Goal: Information Seeking & Learning: Learn about a topic

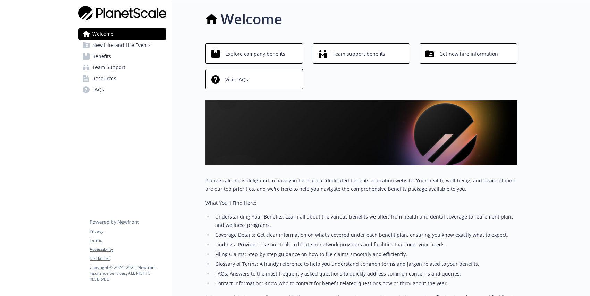
click at [114, 55] on link "Benefits" at bounding box center [122, 56] width 88 height 11
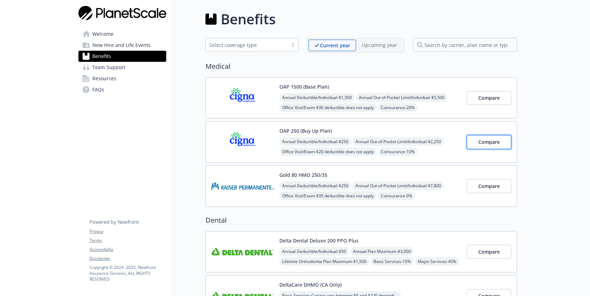
click at [491, 143] on span "Compare" at bounding box center [489, 141] width 22 height 7
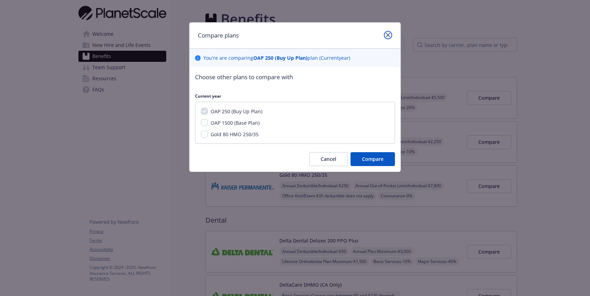
click at [388, 34] on icon "close" at bounding box center [388, 35] width 4 height 4
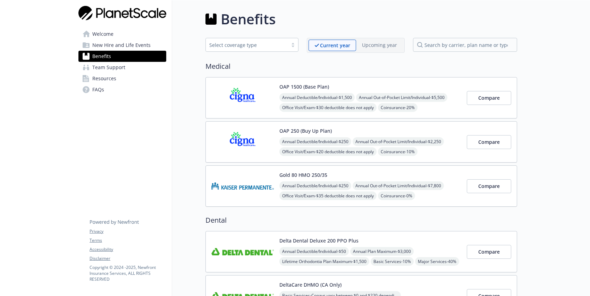
click at [338, 136] on div "OAP 250 (Buy Up Plan) Annual Deductible/Individual - $250 Annual Out-of-Pocket …" at bounding box center [370, 142] width 182 height 30
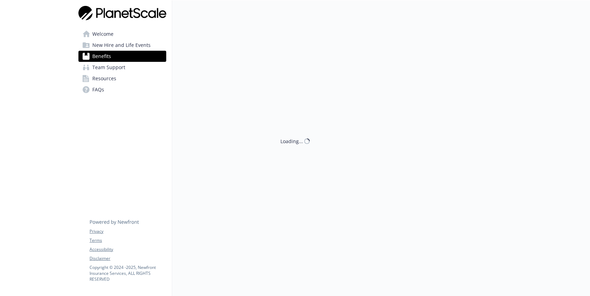
click at [299, 125] on div "Loading..." at bounding box center [344, 148] width 345 height 296
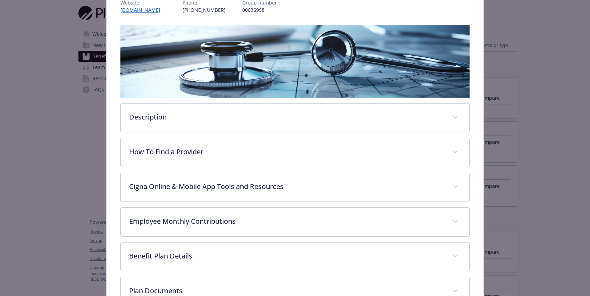
scroll to position [176, 0]
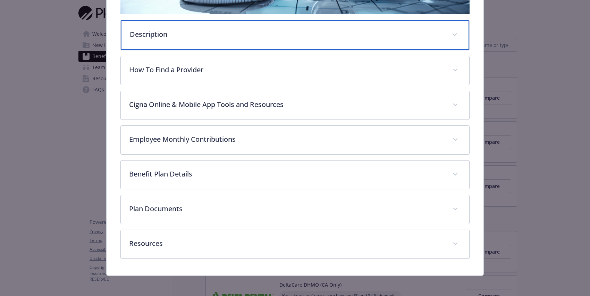
click at [175, 39] on div "Description" at bounding box center [295, 35] width 348 height 30
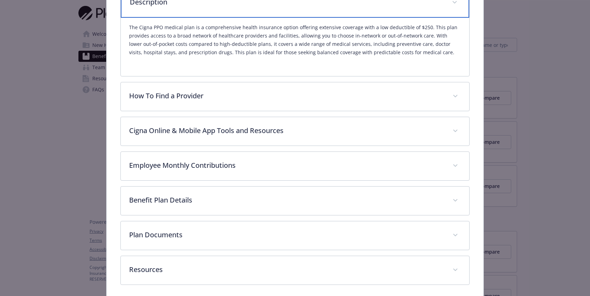
scroll to position [217, 0]
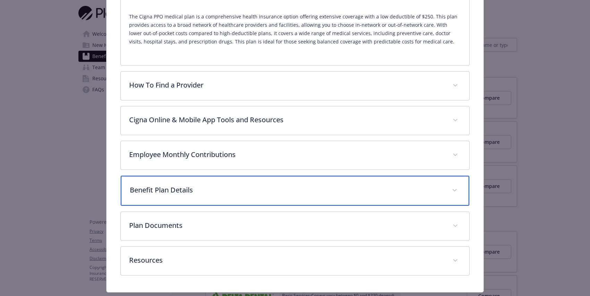
drag, startPoint x: 172, startPoint y: 196, endPoint x: 191, endPoint y: 163, distance: 37.6
click at [172, 196] on div "Benefit Plan Details" at bounding box center [295, 191] width 348 height 30
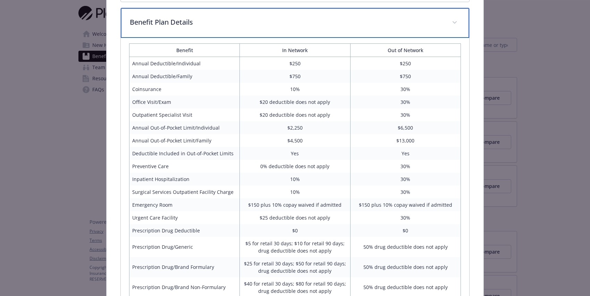
scroll to position [419, 0]
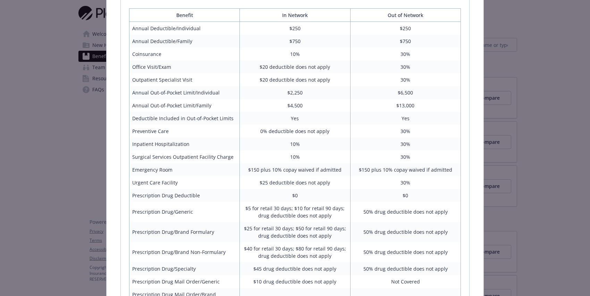
click at [293, 104] on td "$4,500" at bounding box center [295, 105] width 110 height 13
click at [142, 109] on td "Annual Out-of-Pocket Limit/Family" at bounding box center [184, 105] width 110 height 13
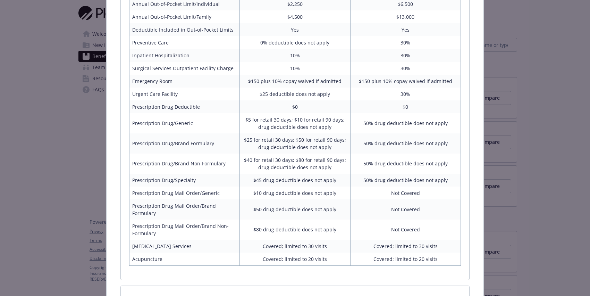
scroll to position [509, 0]
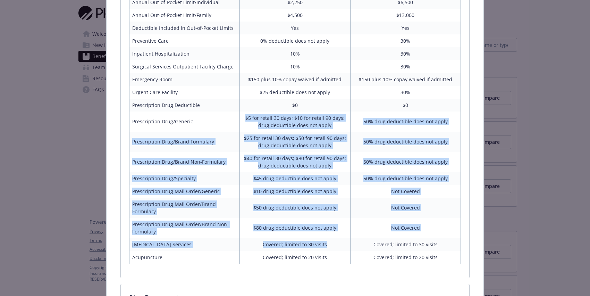
drag, startPoint x: 241, startPoint y: 116, endPoint x: 264, endPoint y: 218, distance: 104.8
click at [297, 245] on tbody "Annual Deductible/Individual $250 $250 Annual Deductible/Family $750 $750 Coins…" at bounding box center [294, 97] width 331 height 332
click at [235, 228] on td "Prescription Drug Mail Order/Brand Non-Formulary" at bounding box center [184, 228] width 110 height 20
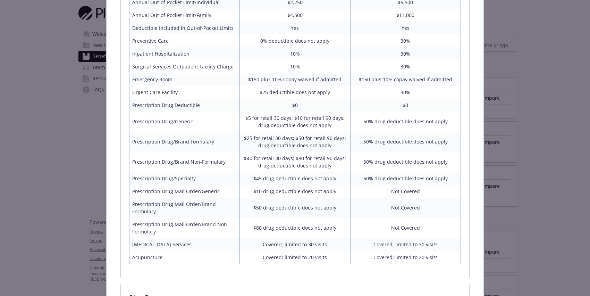
click at [304, 258] on td "Covered; limited to 20 visits" at bounding box center [295, 257] width 110 height 13
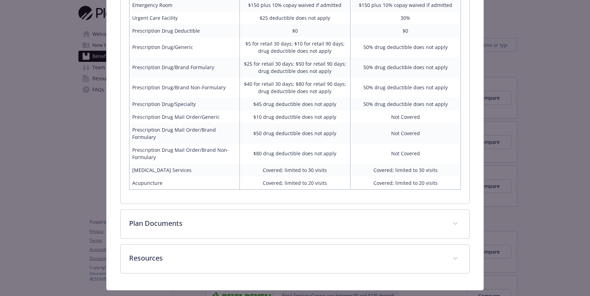
scroll to position [585, 0]
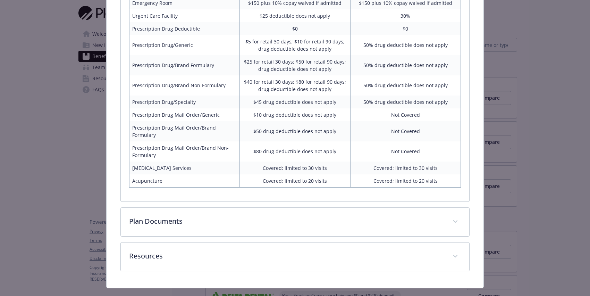
click at [288, 159] on td "$80 drug deductible does not apply" at bounding box center [295, 151] width 110 height 20
click at [285, 166] on td "Covered; limited to 30 visits" at bounding box center [295, 167] width 110 height 13
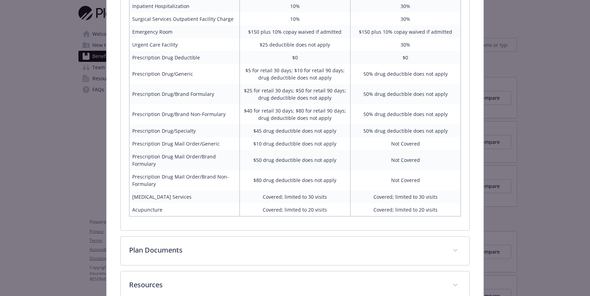
scroll to position [599, 0]
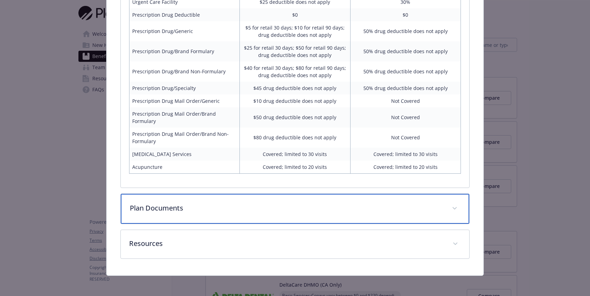
click at [234, 211] on p "Plan Documents" at bounding box center [287, 208] width 314 height 10
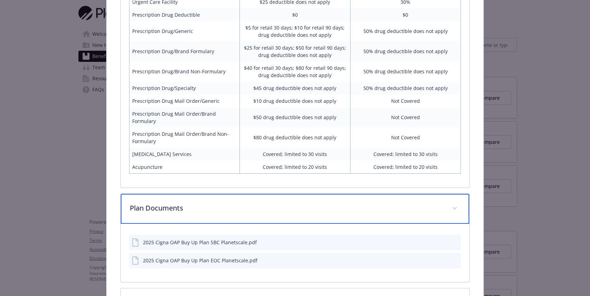
scroll to position [659, 0]
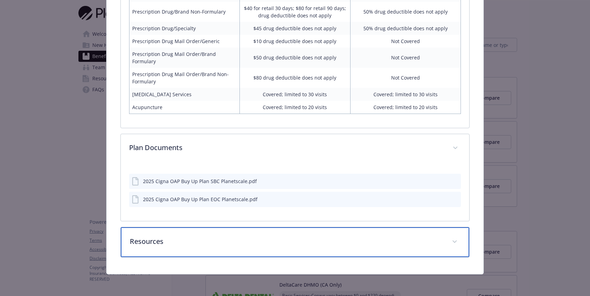
click at [227, 254] on div "Resources" at bounding box center [295, 242] width 348 height 30
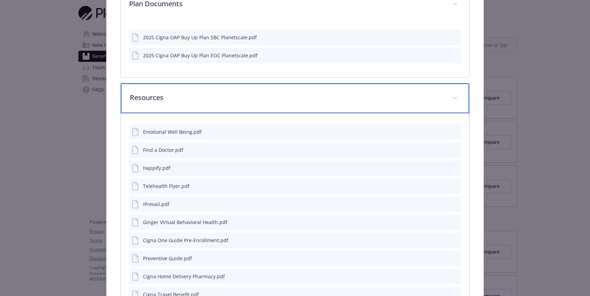
scroll to position [839, 0]
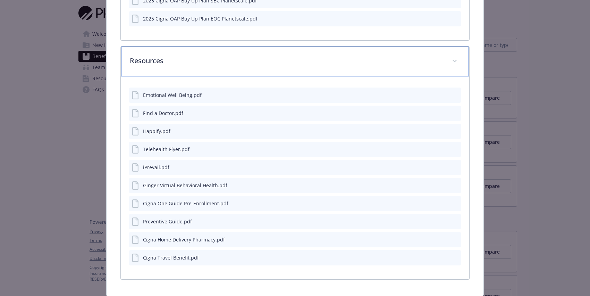
click at [264, 61] on p "Resources" at bounding box center [287, 61] width 314 height 10
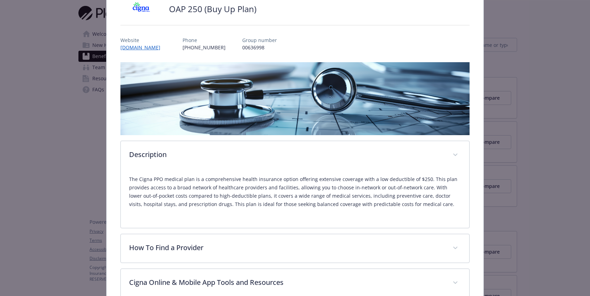
scroll to position [0, 0]
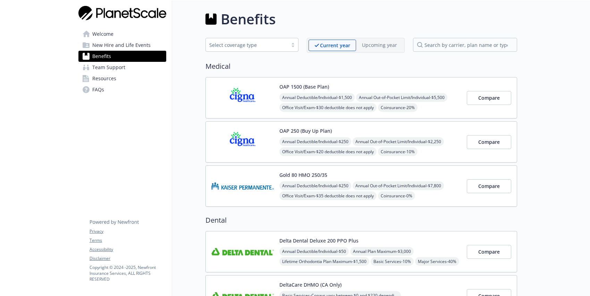
click at [250, 98] on img at bounding box center [242, 98] width 62 height 30
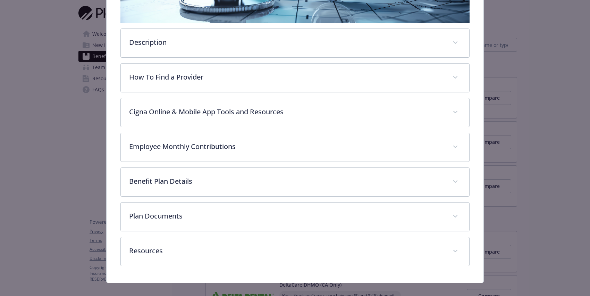
scroll to position [176, 0]
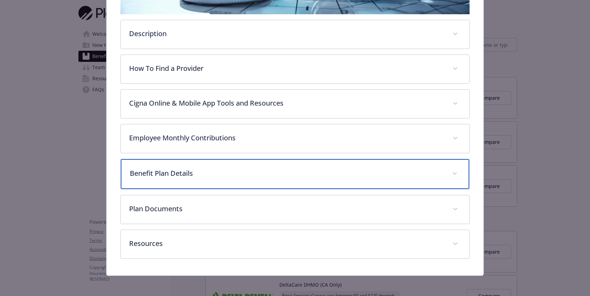
click at [204, 175] on p "Benefit Plan Details" at bounding box center [287, 173] width 314 height 10
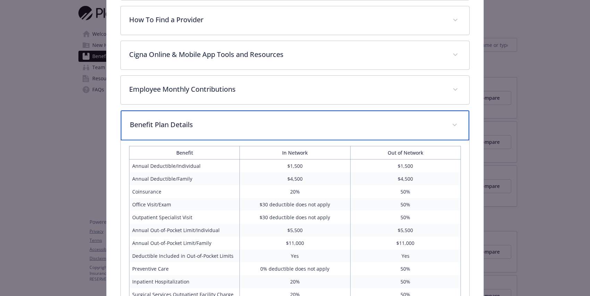
click at [241, 124] on p "Benefit Plan Details" at bounding box center [287, 124] width 314 height 10
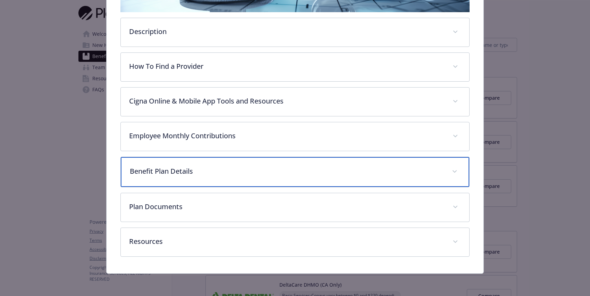
scroll to position [177, 0]
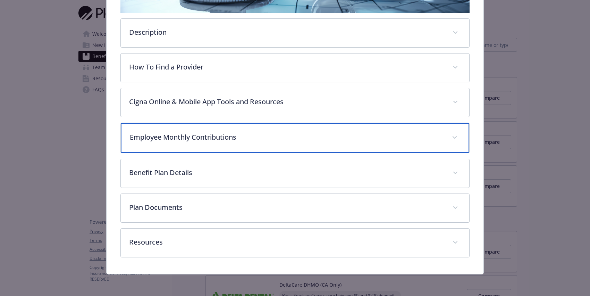
click at [247, 145] on div "Employee Monthly Contributions" at bounding box center [295, 138] width 348 height 30
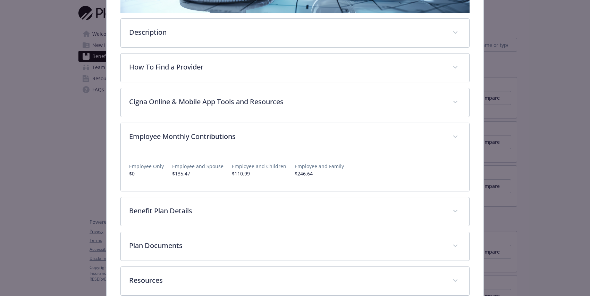
drag, startPoint x: 136, startPoint y: 177, endPoint x: 132, endPoint y: 175, distance: 4.2
click at [135, 177] on div "Employee Only $0 Employee and Spouse $135.47 Employee and Children $110.99 Empl…" at bounding box center [295, 166] width 332 height 31
click at [130, 174] on p "$0" at bounding box center [146, 173] width 35 height 7
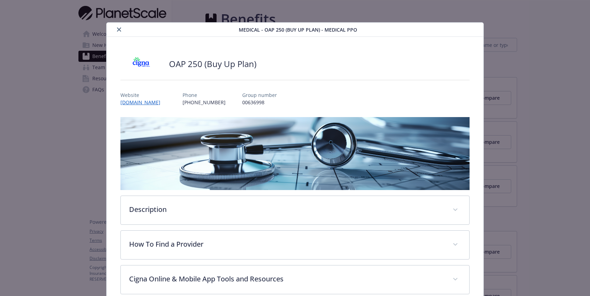
drag, startPoint x: 527, startPoint y: 14, endPoint x: 545, endPoint y: 8, distance: 19.3
